Goal: Task Accomplishment & Management: Use online tool/utility

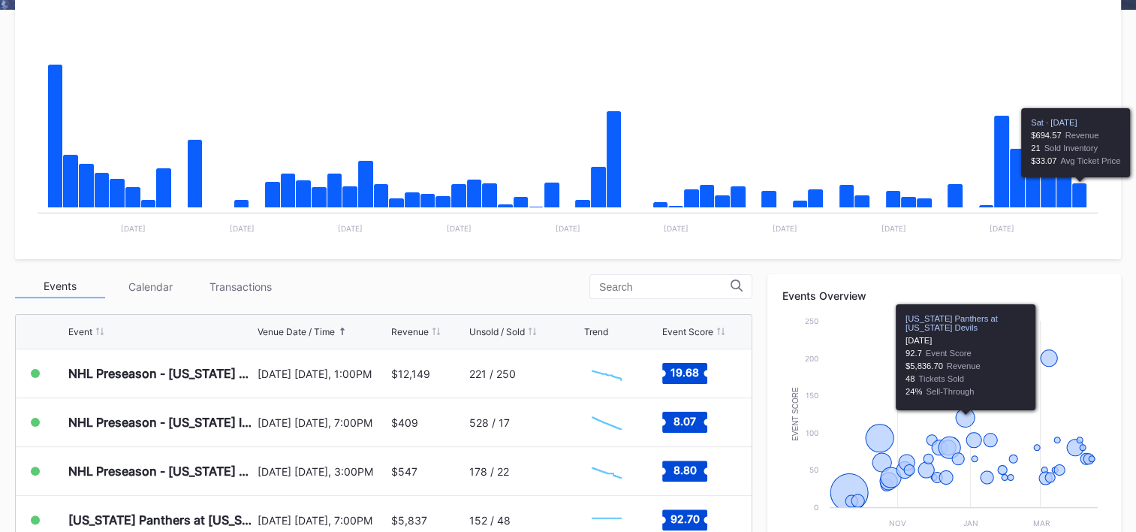
scroll to position [300, 0]
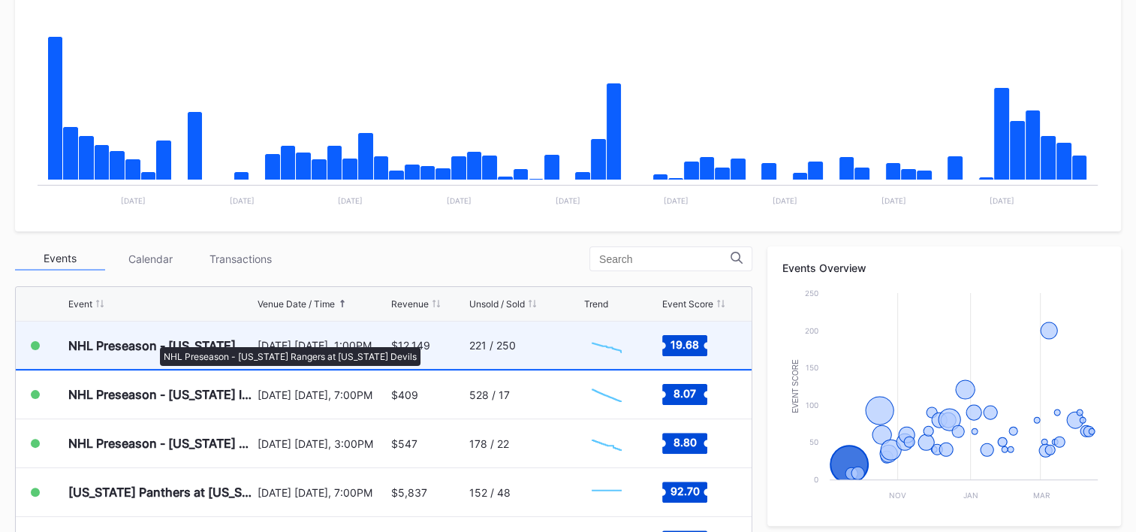
click at [152, 339] on div "NHL Preseason - [US_STATE] Rangers at [US_STATE] Devils" at bounding box center [160, 345] width 185 height 15
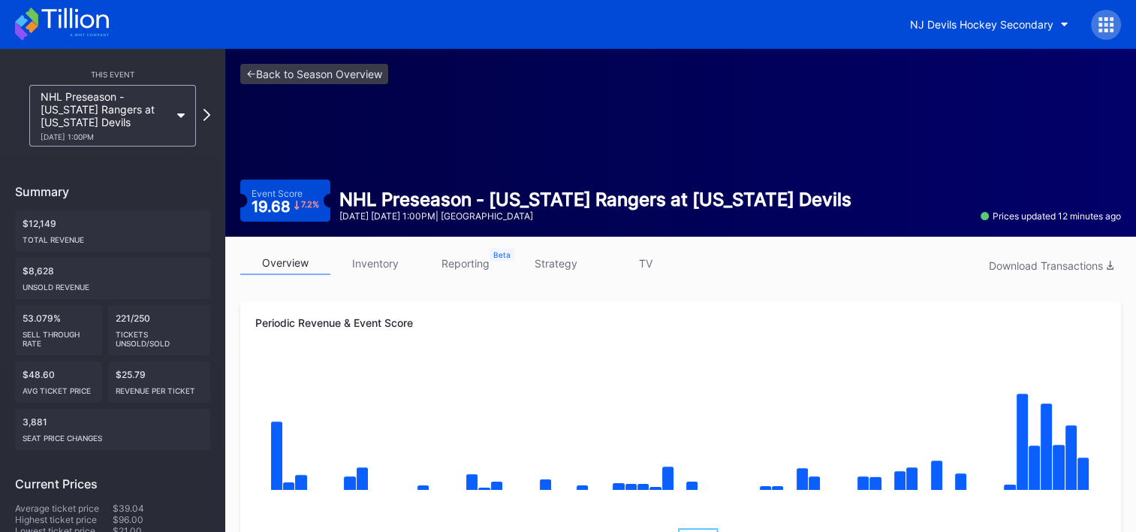
click at [555, 261] on link "strategy" at bounding box center [556, 263] width 90 height 23
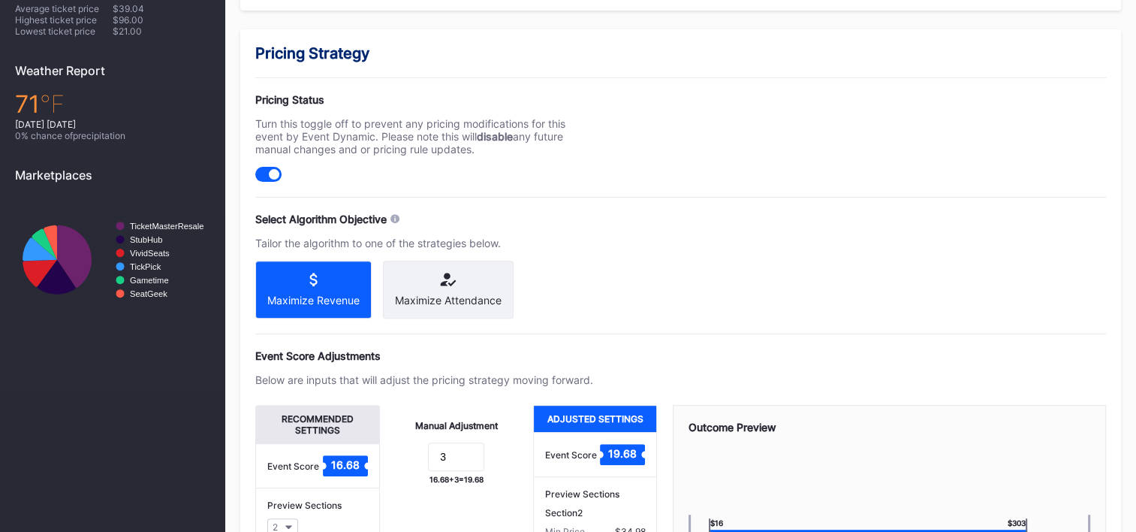
scroll to position [526, 0]
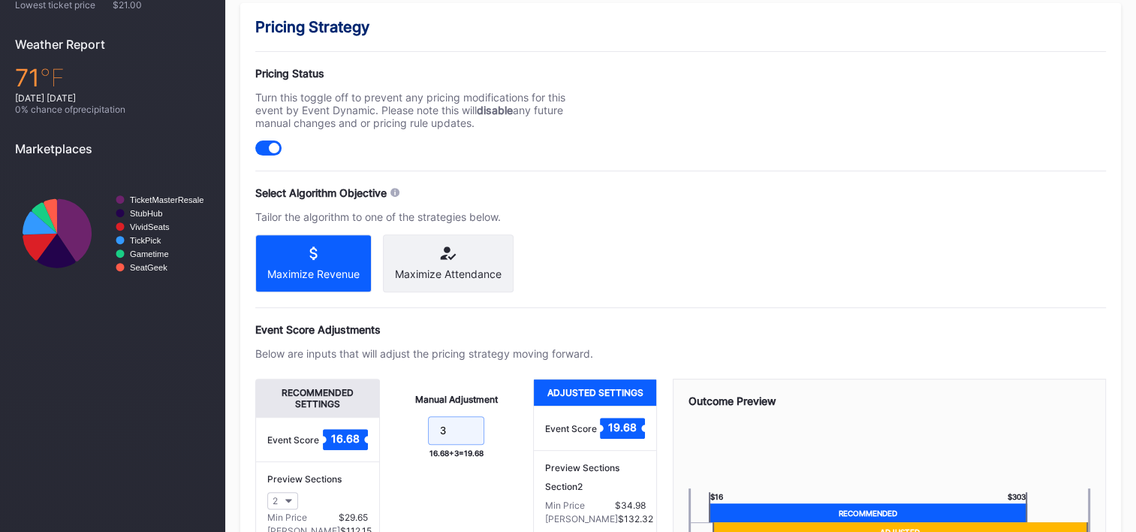
click at [452, 444] on input "3" at bounding box center [456, 430] width 56 height 29
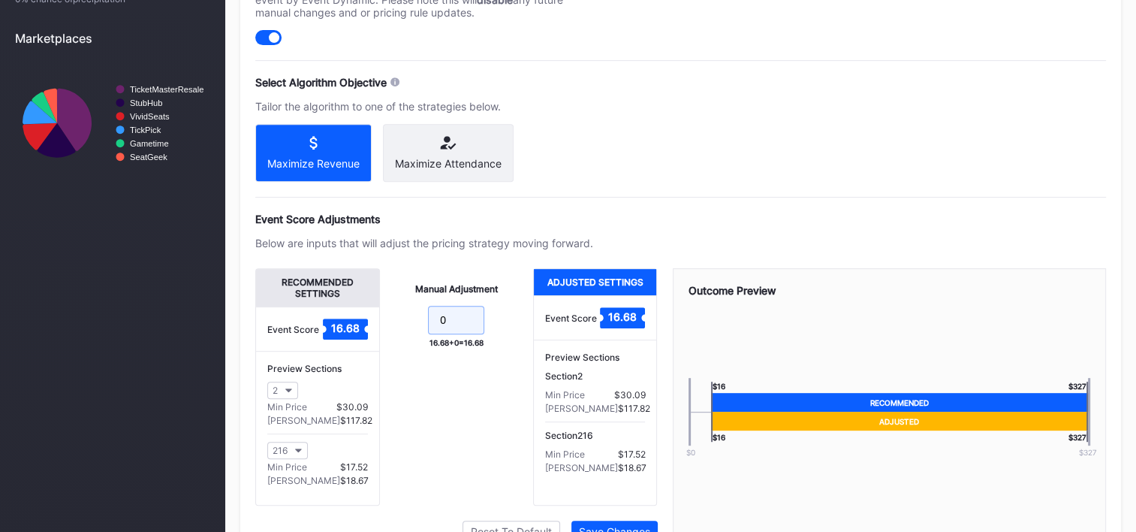
scroll to position [717, 0]
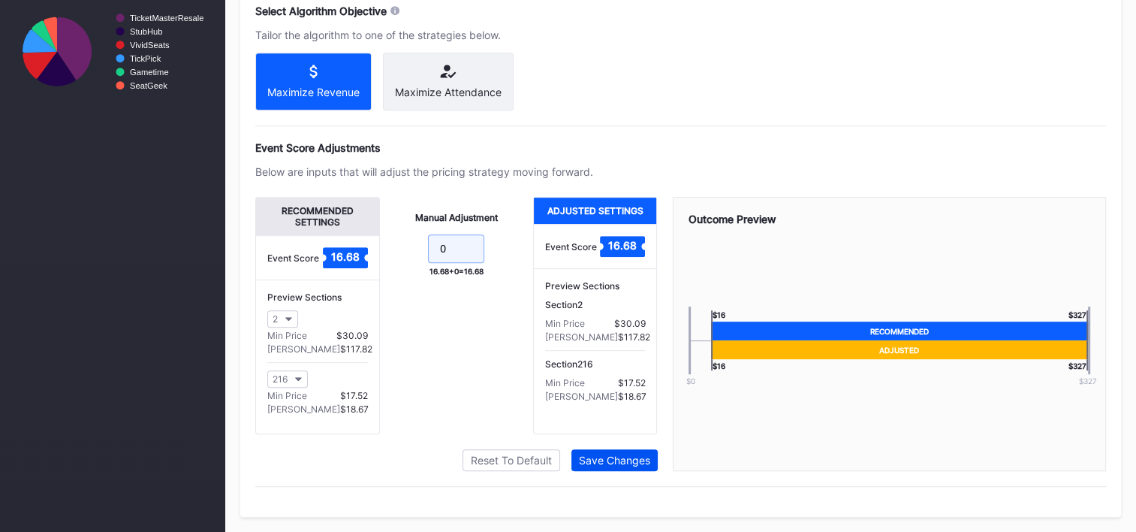
type input "0"
click at [626, 457] on div "Save Changes" at bounding box center [614, 460] width 71 height 13
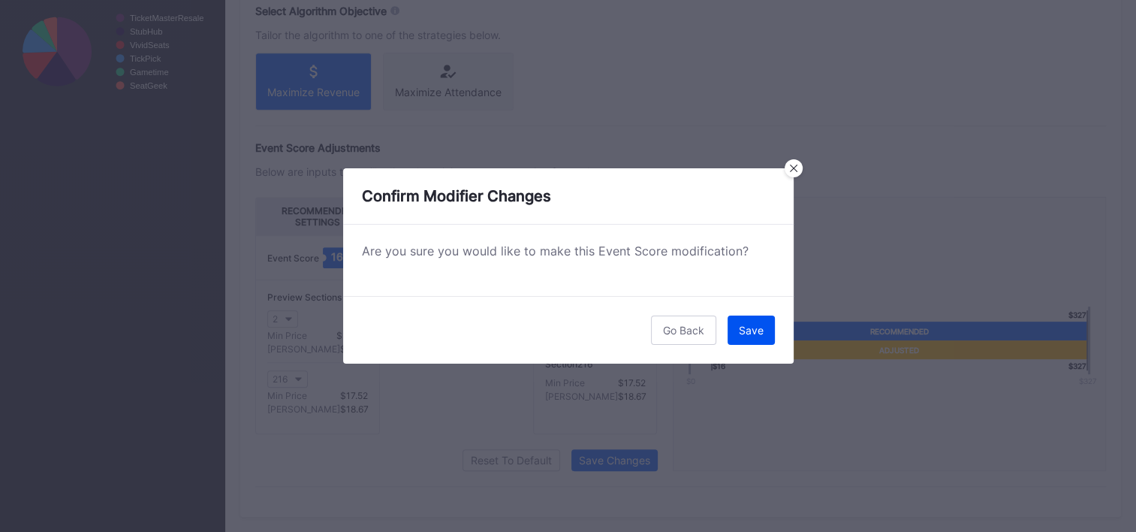
click at [749, 324] on div "Save" at bounding box center [751, 330] width 25 height 13
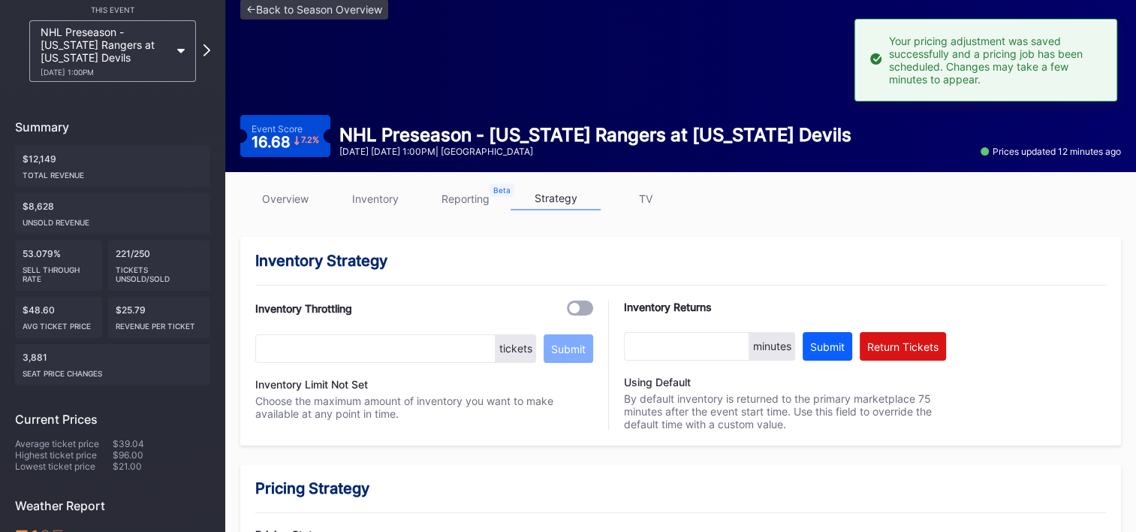
scroll to position [59, 0]
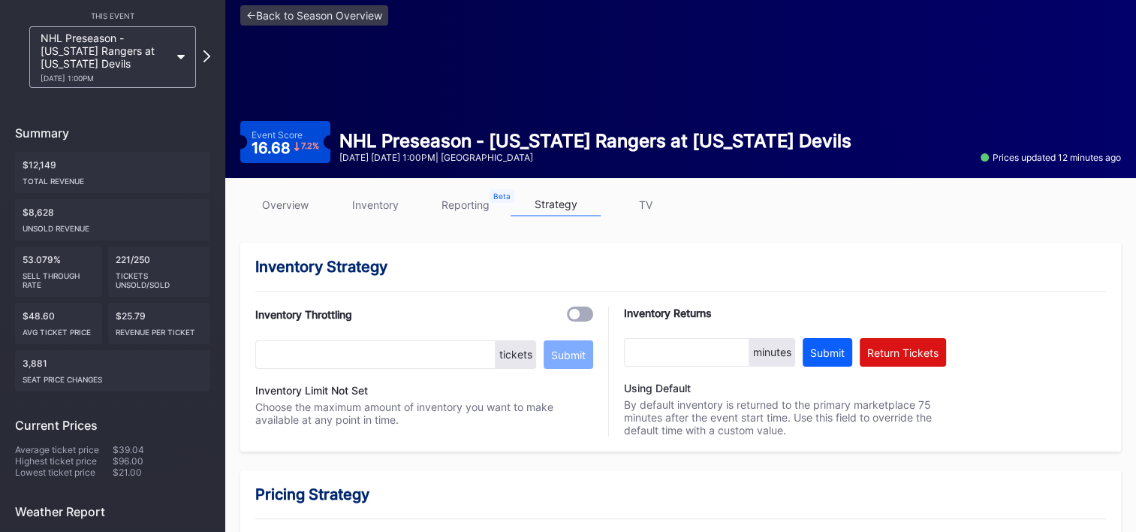
click at [305, 198] on link "overview" at bounding box center [285, 204] width 90 height 23
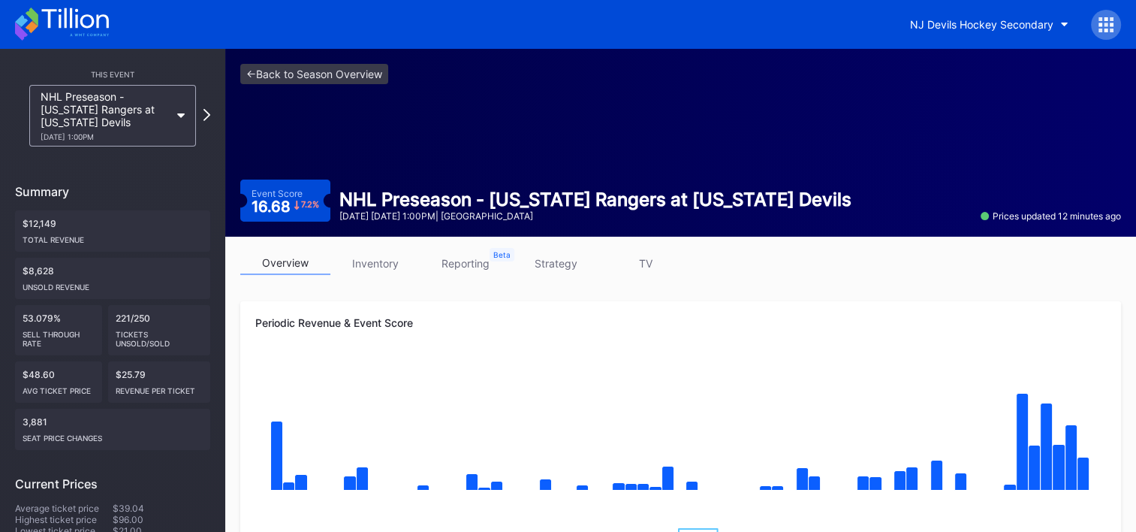
click at [81, 12] on icon at bounding box center [62, 24] width 94 height 33
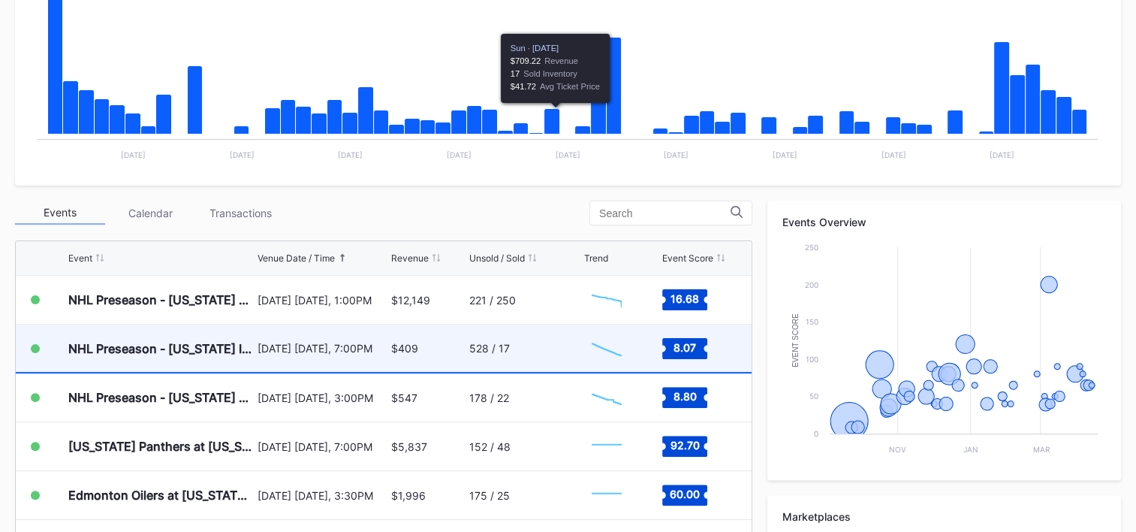
scroll to position [451, 0]
